Goal: Transaction & Acquisition: Download file/media

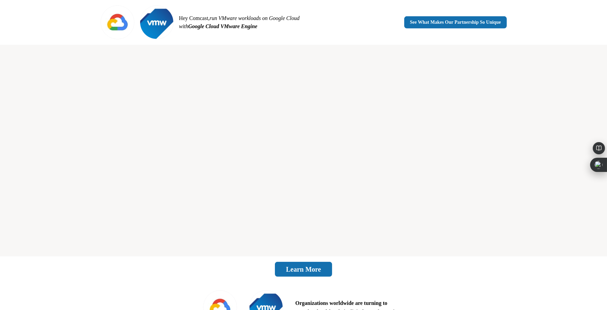
scroll to position [868, 0]
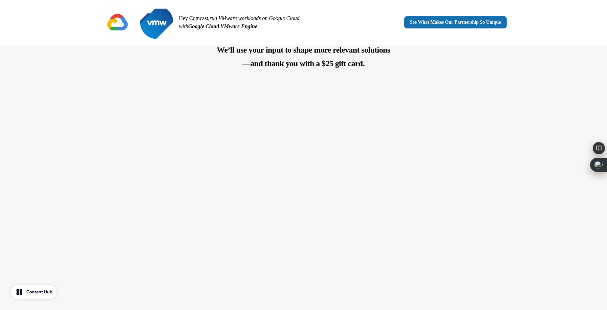
scroll to position [804, 0]
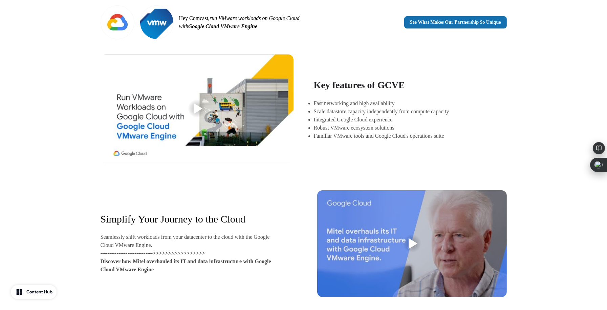
scroll to position [212, 0]
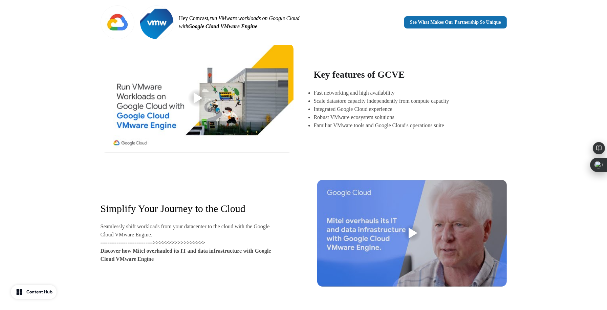
click at [197, 96] on div at bounding box center [198, 97] width 9 height 11
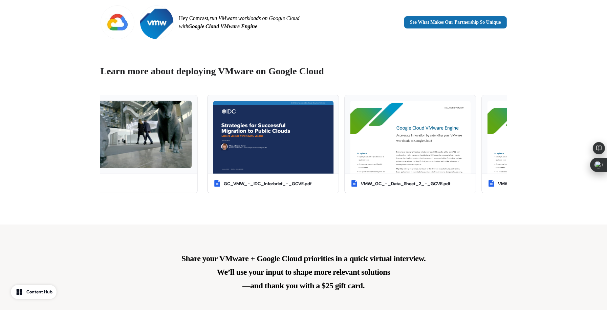
scroll to position [508, 0]
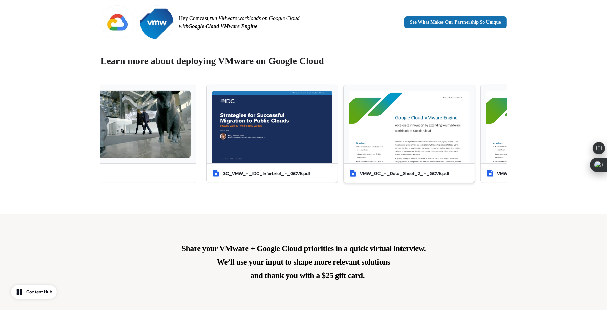
click at [393, 126] on img at bounding box center [409, 126] width 121 height 73
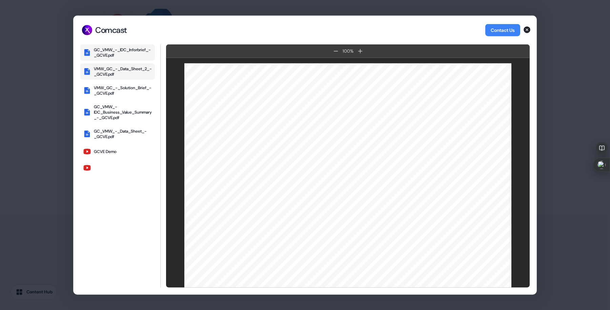
click at [126, 48] on div "GC_VMW_-_IDC_Inforbrief_-_GCVE.pdf" at bounding box center [123, 52] width 58 height 11
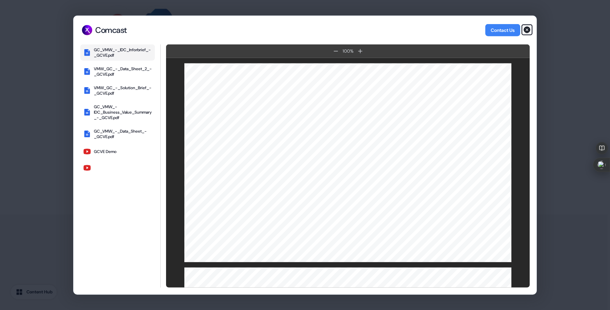
click at [526, 29] on icon "button" at bounding box center [526, 29] width 7 height 7
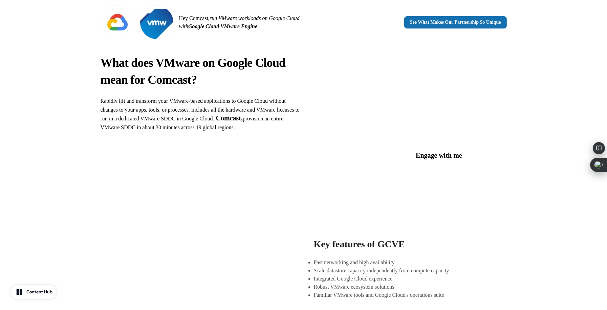
scroll to position [0, 0]
